Goal: Navigation & Orientation: Find specific page/section

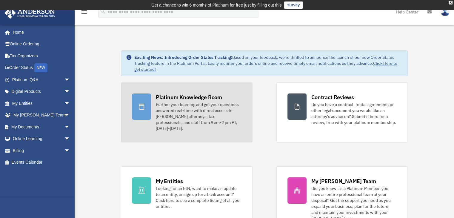
click at [219, 113] on div "Further your learning and get your questions answered real-time with direct acc…" at bounding box center [198, 116] width 85 height 30
click at [149, 100] on div at bounding box center [141, 106] width 19 height 26
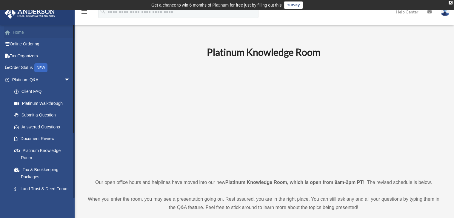
click at [20, 33] on link "Home" at bounding box center [41, 32] width 75 height 12
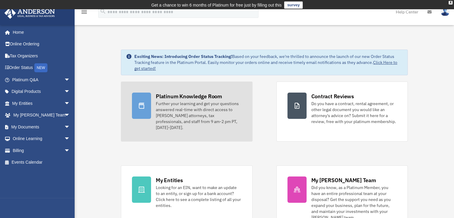
click at [167, 89] on link "Platinum Knowledge Room Further your learning and get your questions answered r…" at bounding box center [186, 111] width 131 height 60
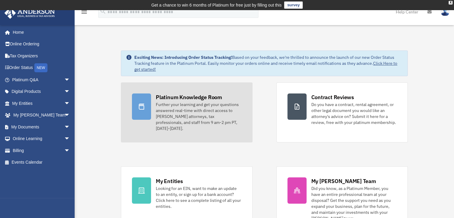
click at [150, 106] on div at bounding box center [141, 106] width 19 height 26
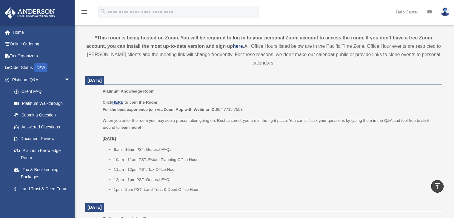
scroll to position [213, 0]
